Goal: Task Accomplishment & Management: Use online tool/utility

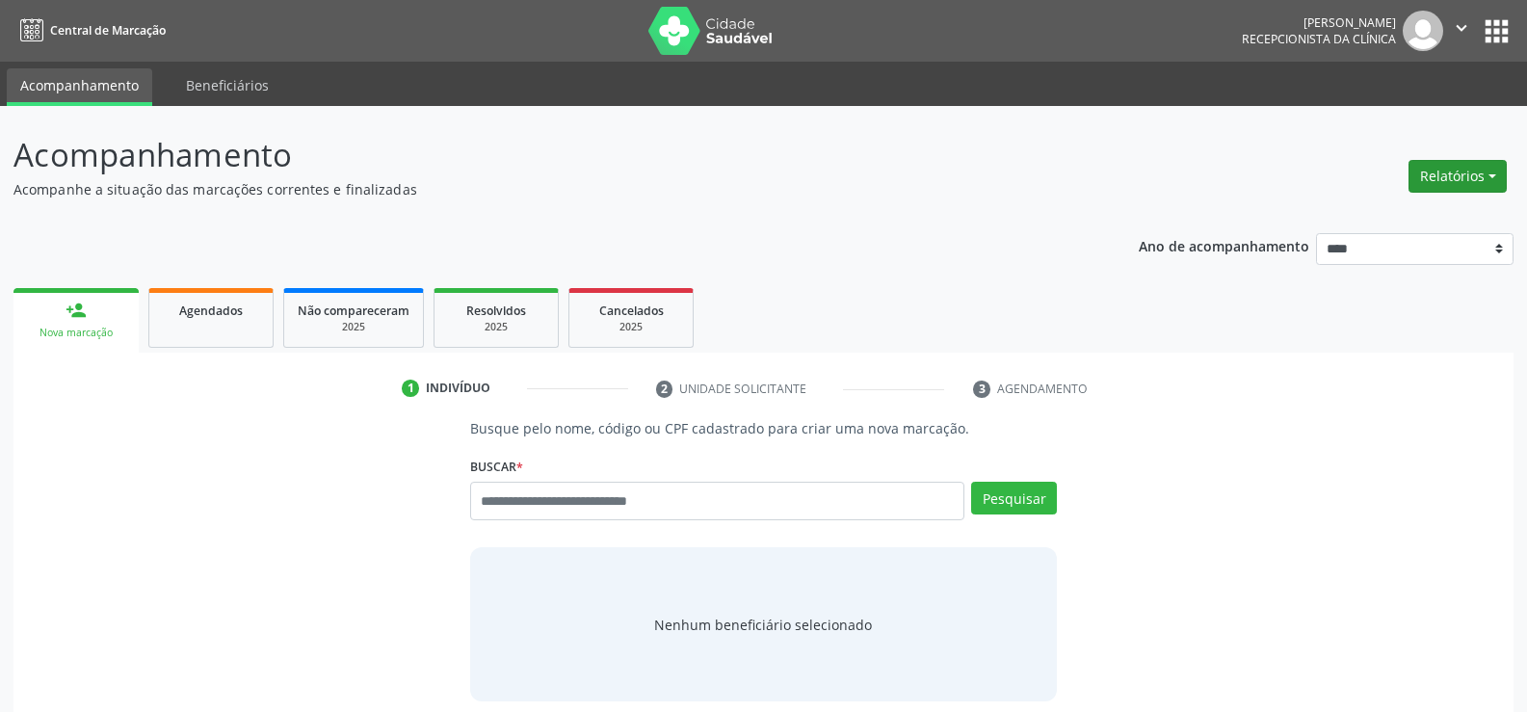
click at [1481, 168] on button "Relatórios" at bounding box center [1458, 176] width 98 height 33
click at [1407, 216] on link "Agendamentos" at bounding box center [1404, 217] width 207 height 27
select select "*"
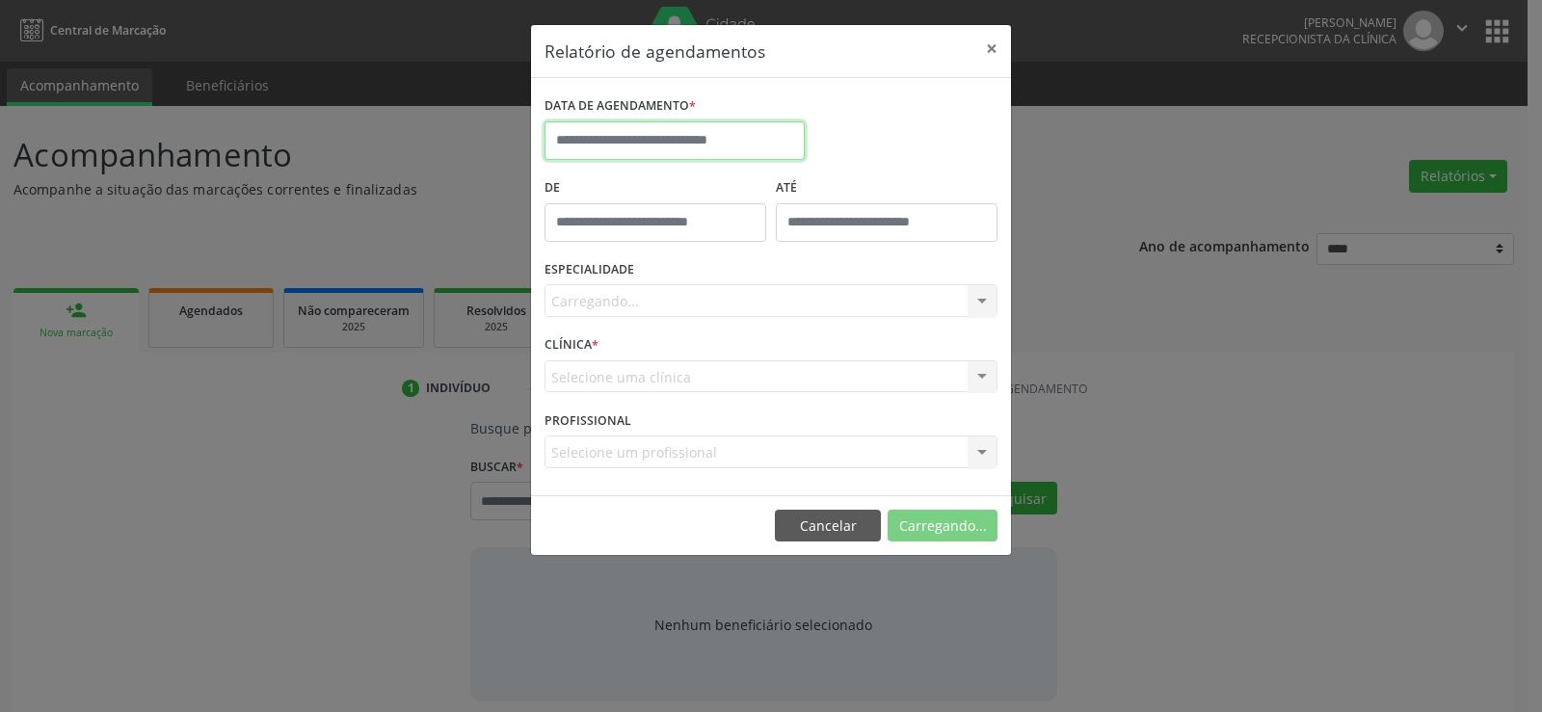
click at [682, 136] on input "text" at bounding box center [674, 140] width 260 height 39
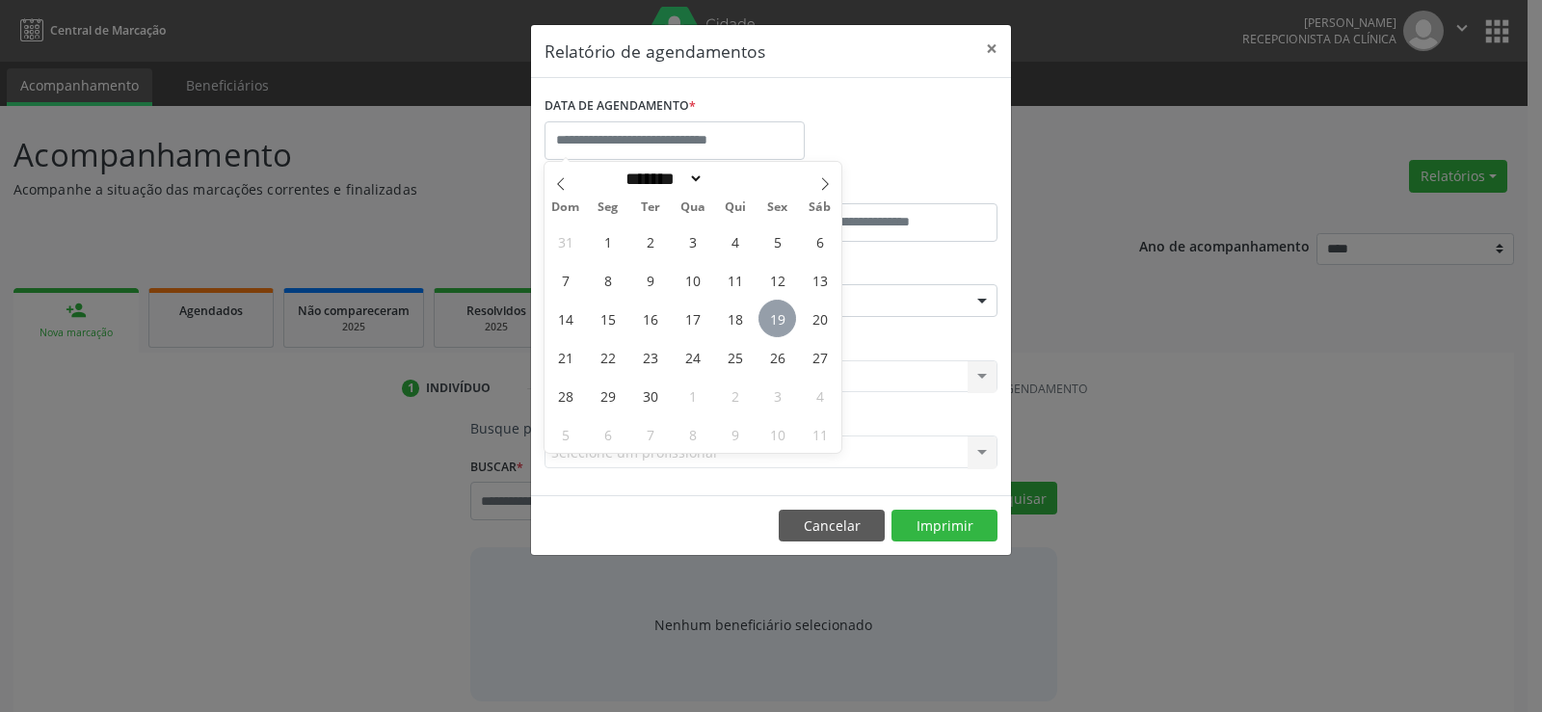
click at [774, 319] on span "19" at bounding box center [777, 319] width 38 height 38
type input "**********"
click at [774, 319] on span "19" at bounding box center [777, 319] width 38 height 38
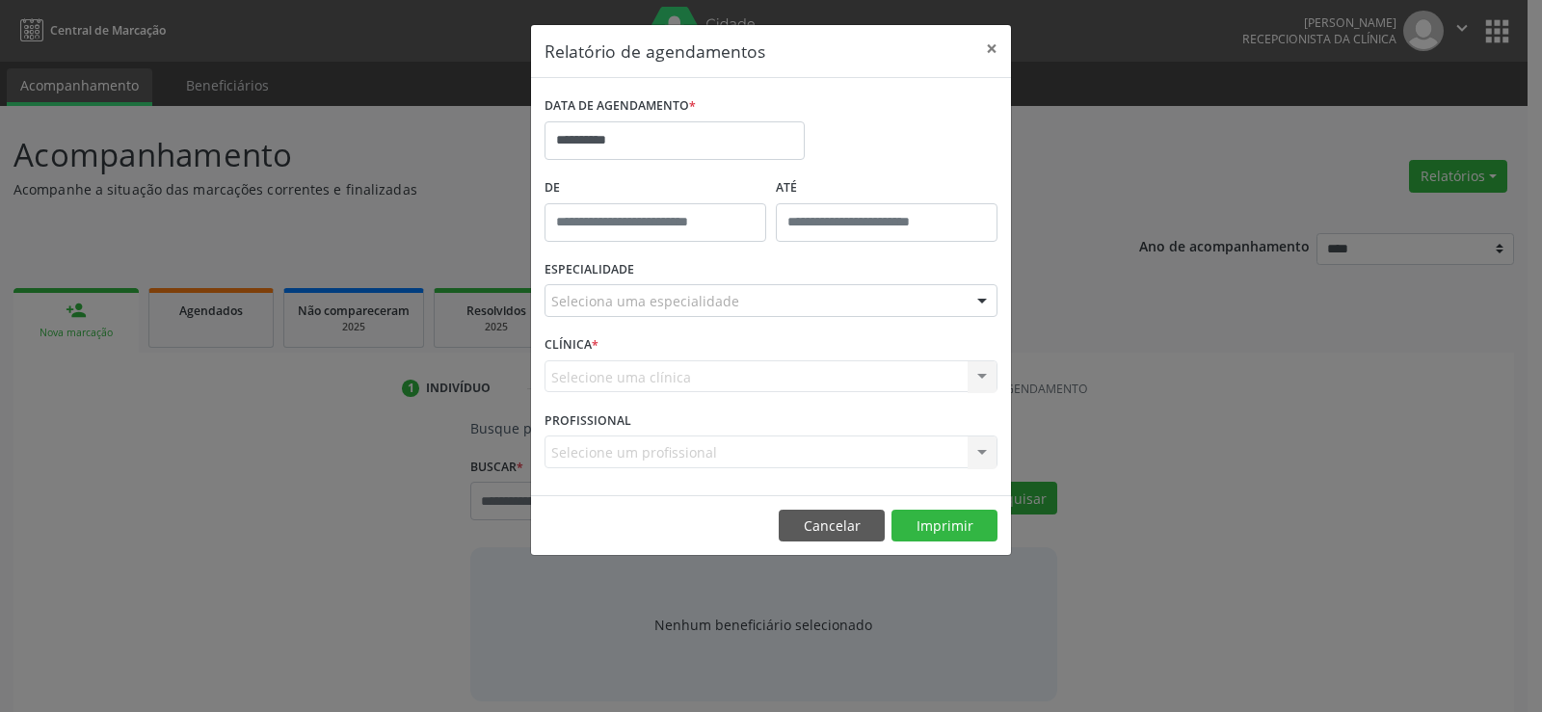
click at [780, 299] on div "Seleciona uma especialidade" at bounding box center [770, 300] width 453 height 33
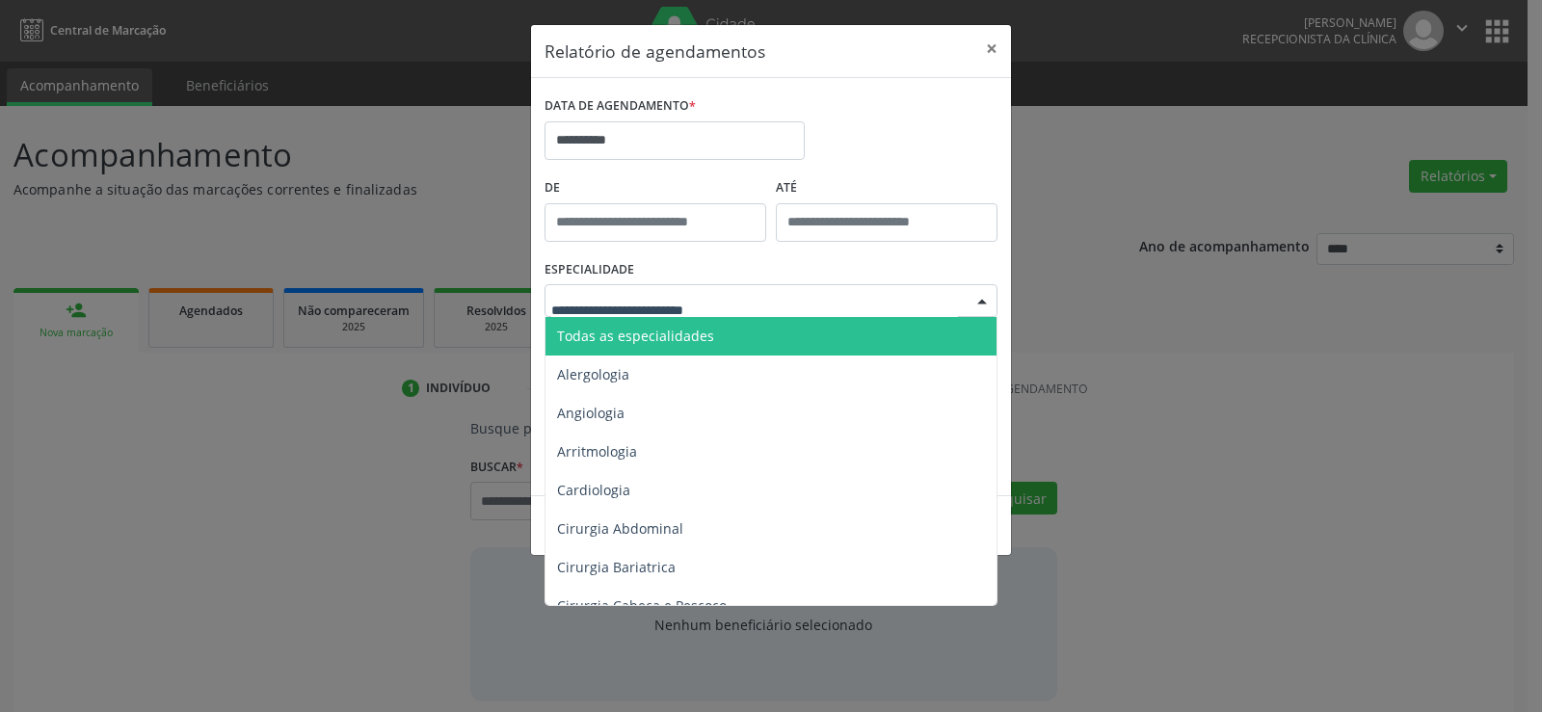
click at [769, 342] on span "Todas as especialidades" at bounding box center [772, 336] width 454 height 39
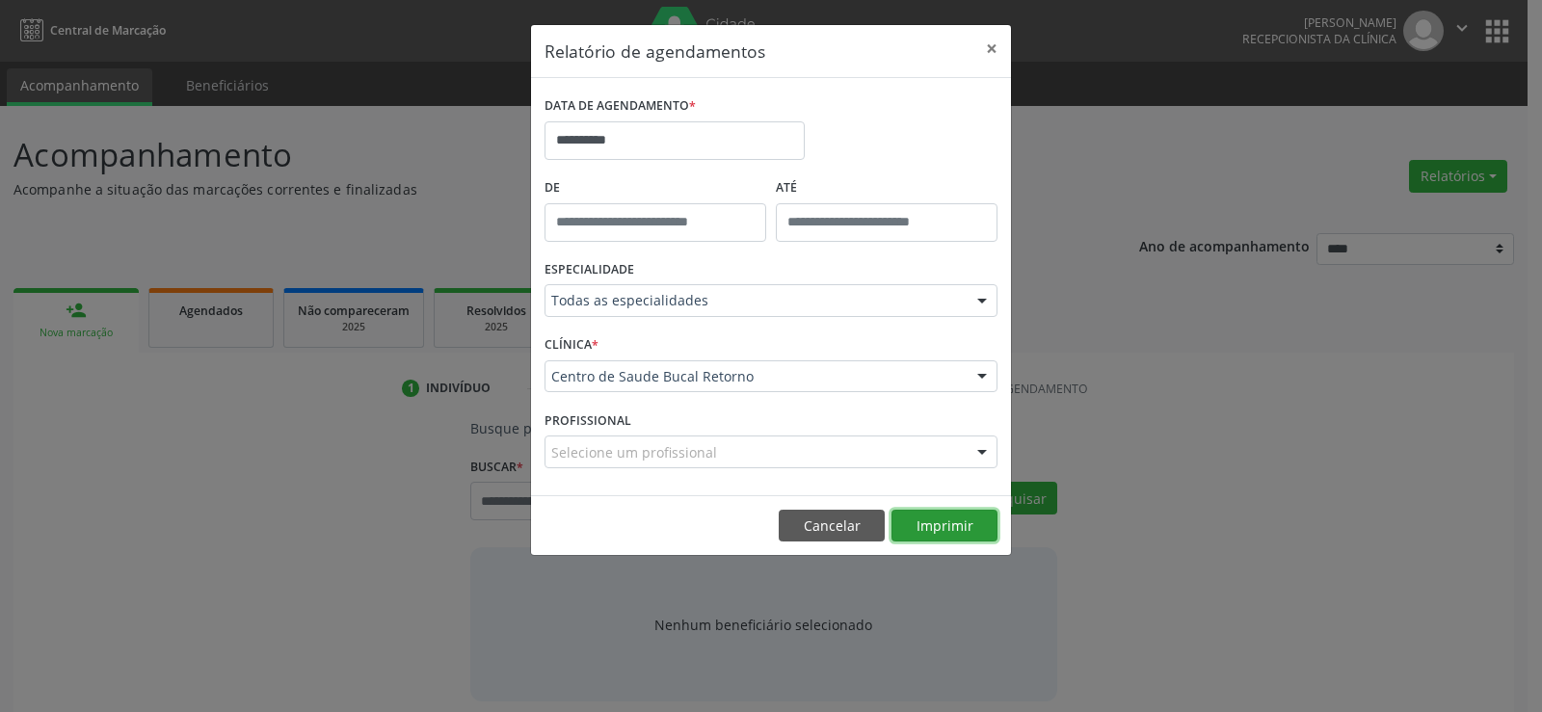
click at [972, 524] on button "Imprimir" at bounding box center [944, 526] width 106 height 33
